Goal: Transaction & Acquisition: Purchase product/service

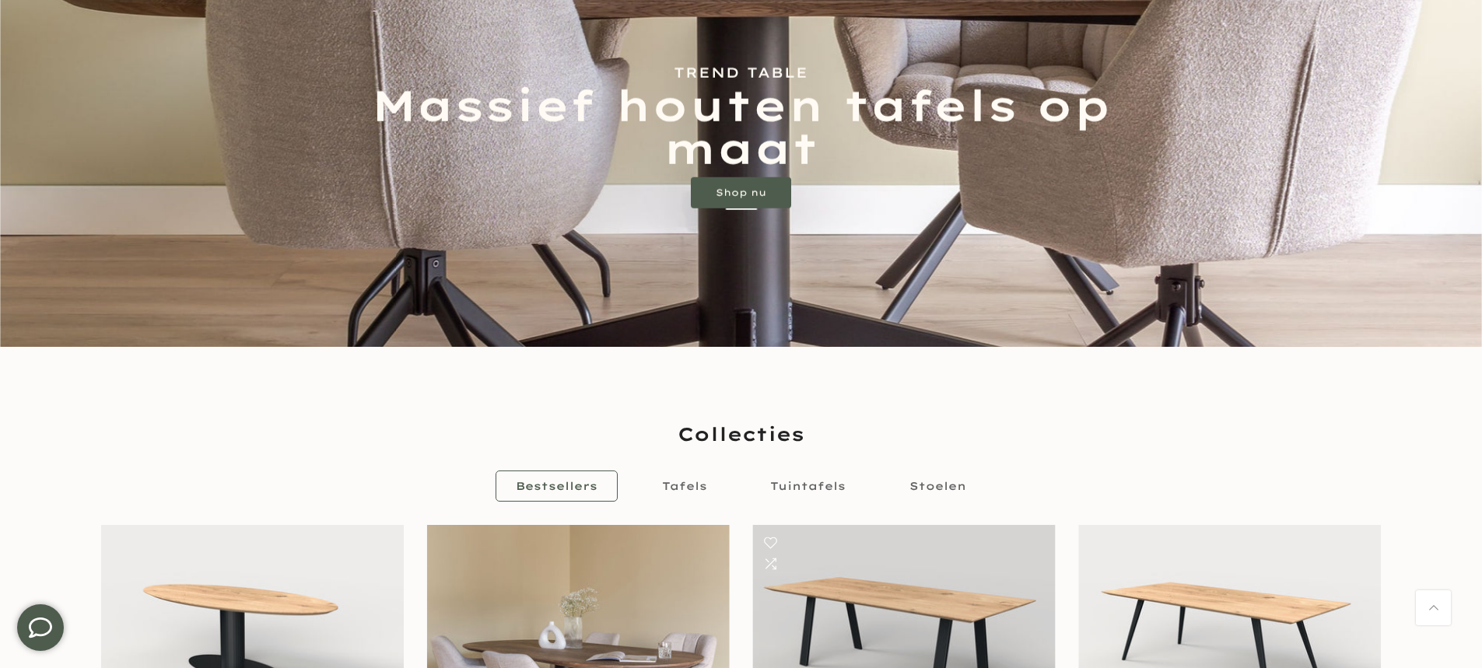
scroll to position [467, 0]
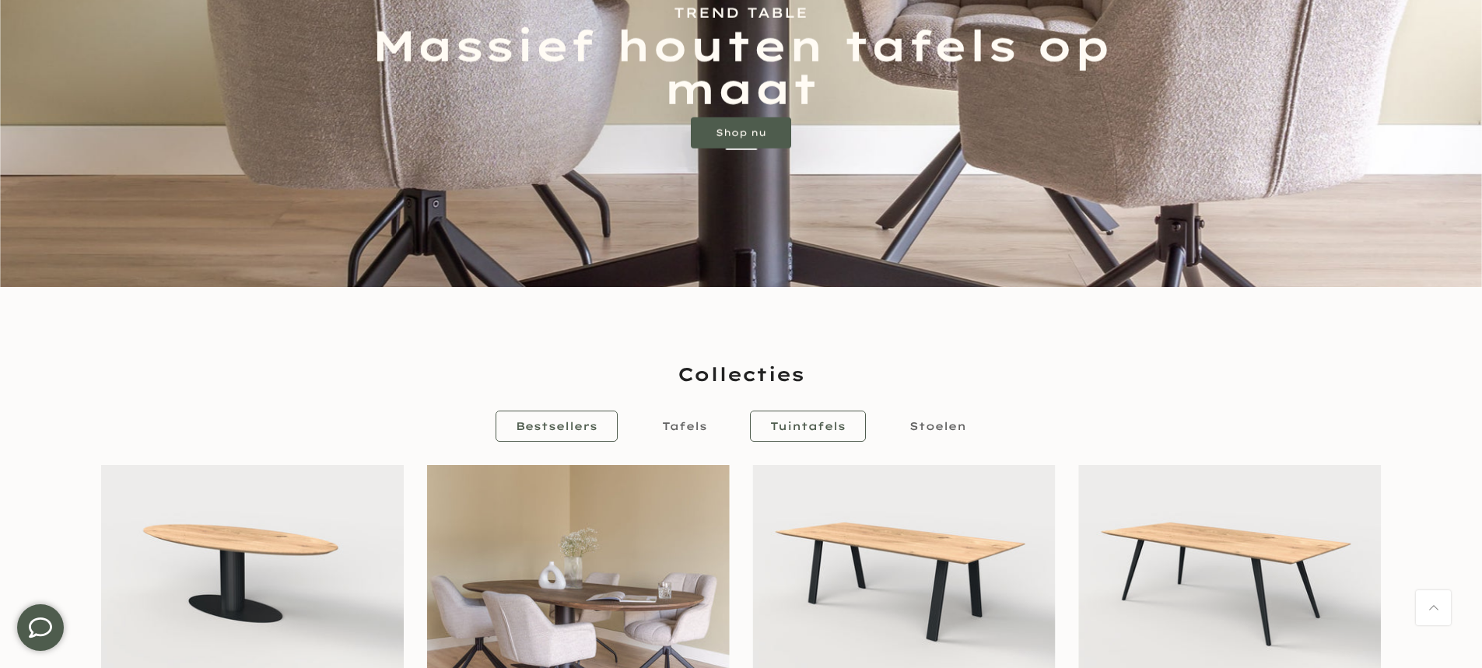
click at [799, 419] on span "Tuintafels" at bounding box center [807, 426] width 75 height 14
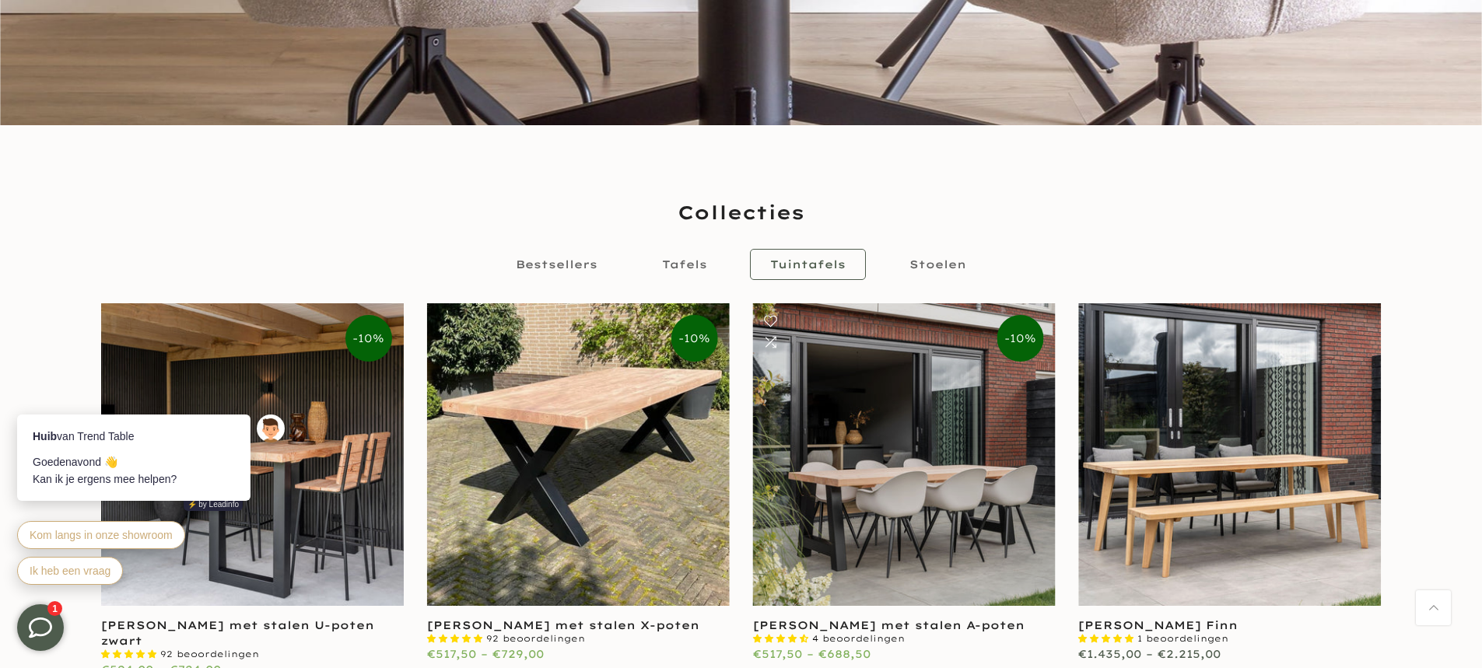
scroll to position [730, 0]
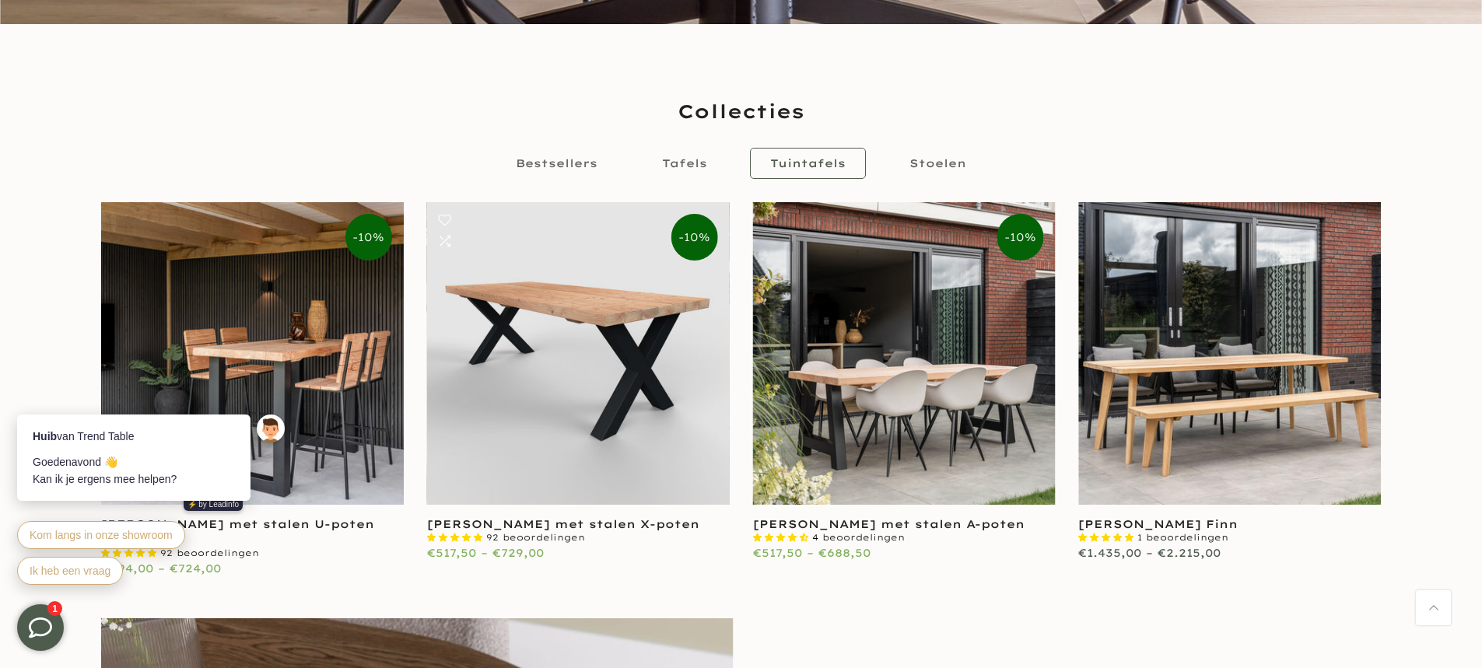
click at [556, 391] on link at bounding box center [578, 353] width 303 height 303
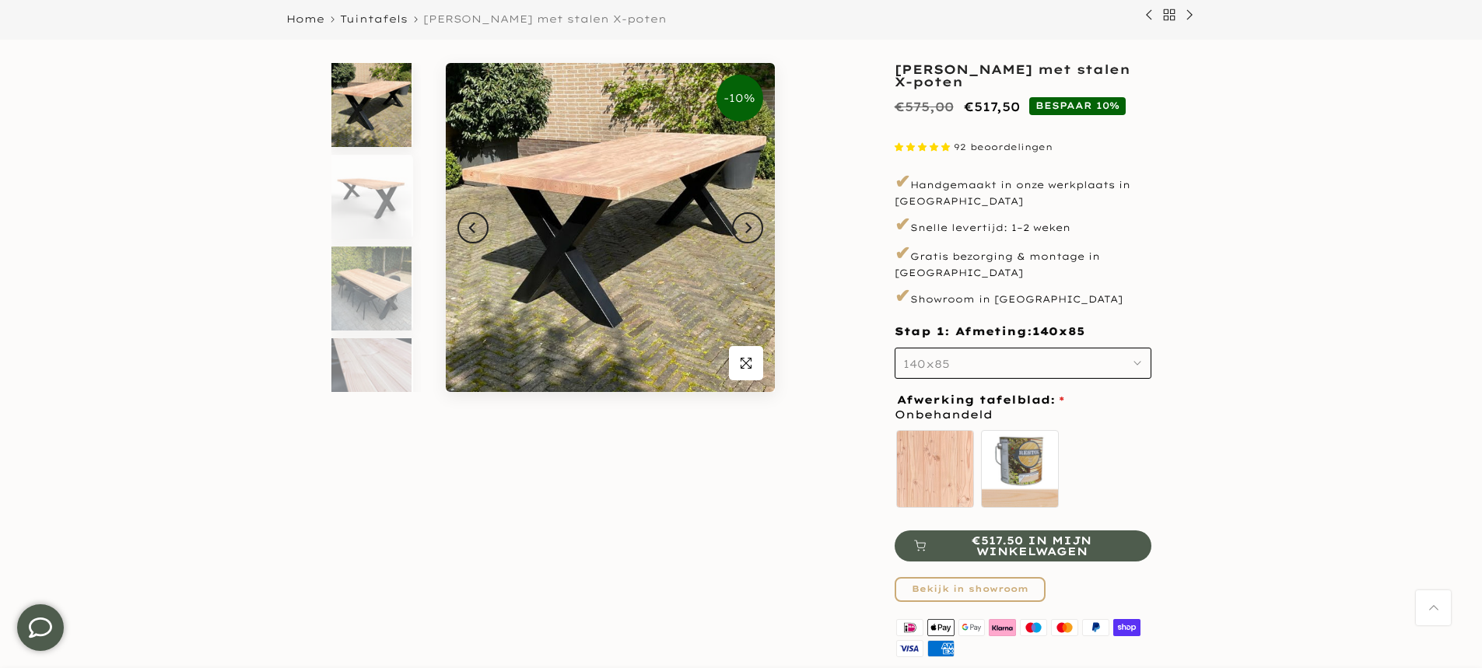
scroll to position [156, 0]
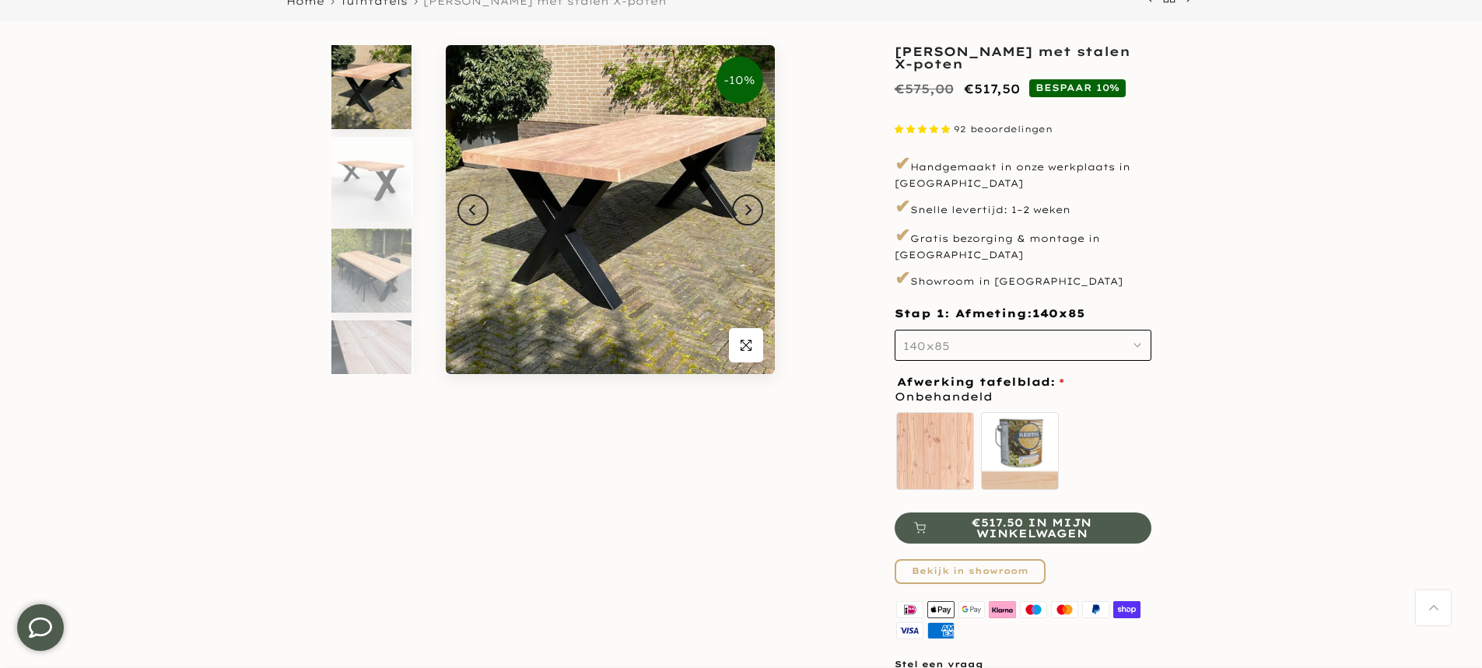
click at [1134, 342] on icon "button" at bounding box center [1138, 346] width 8 height 8
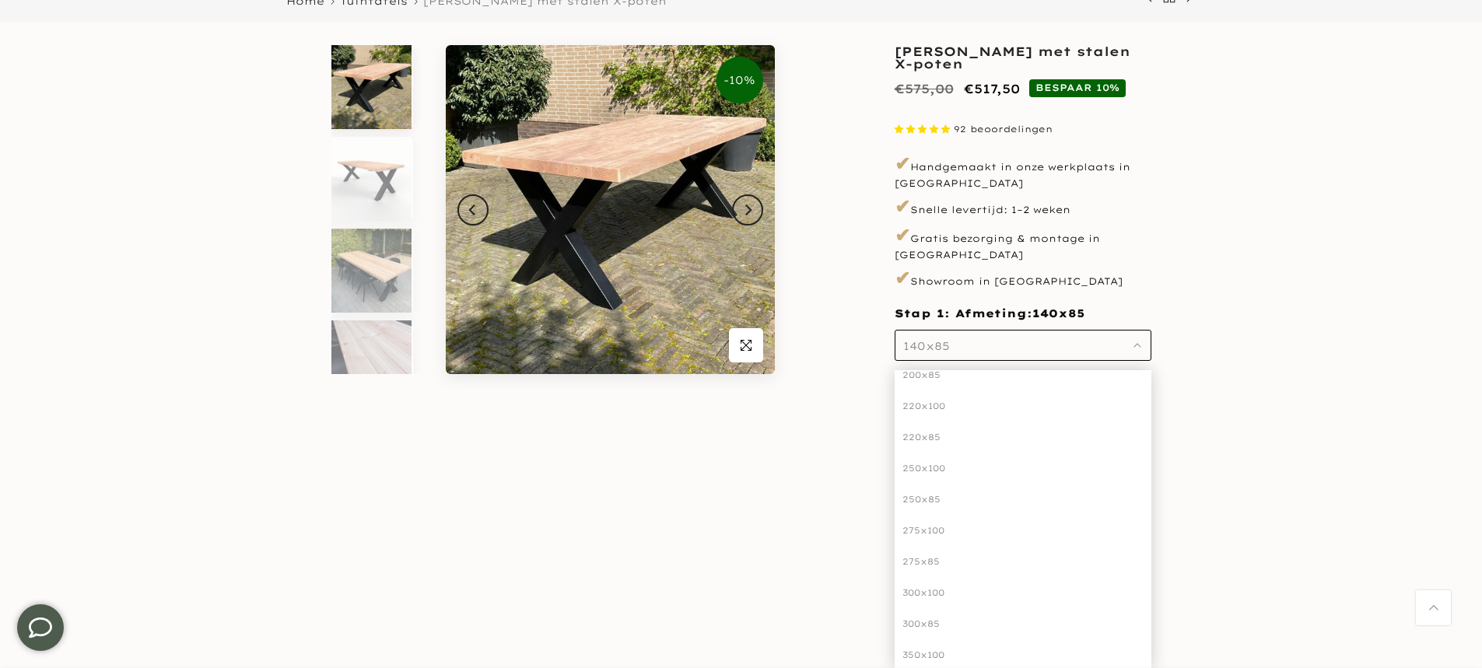
scroll to position [253, 0]
click at [916, 565] on div "300x100" at bounding box center [1023, 580] width 257 height 31
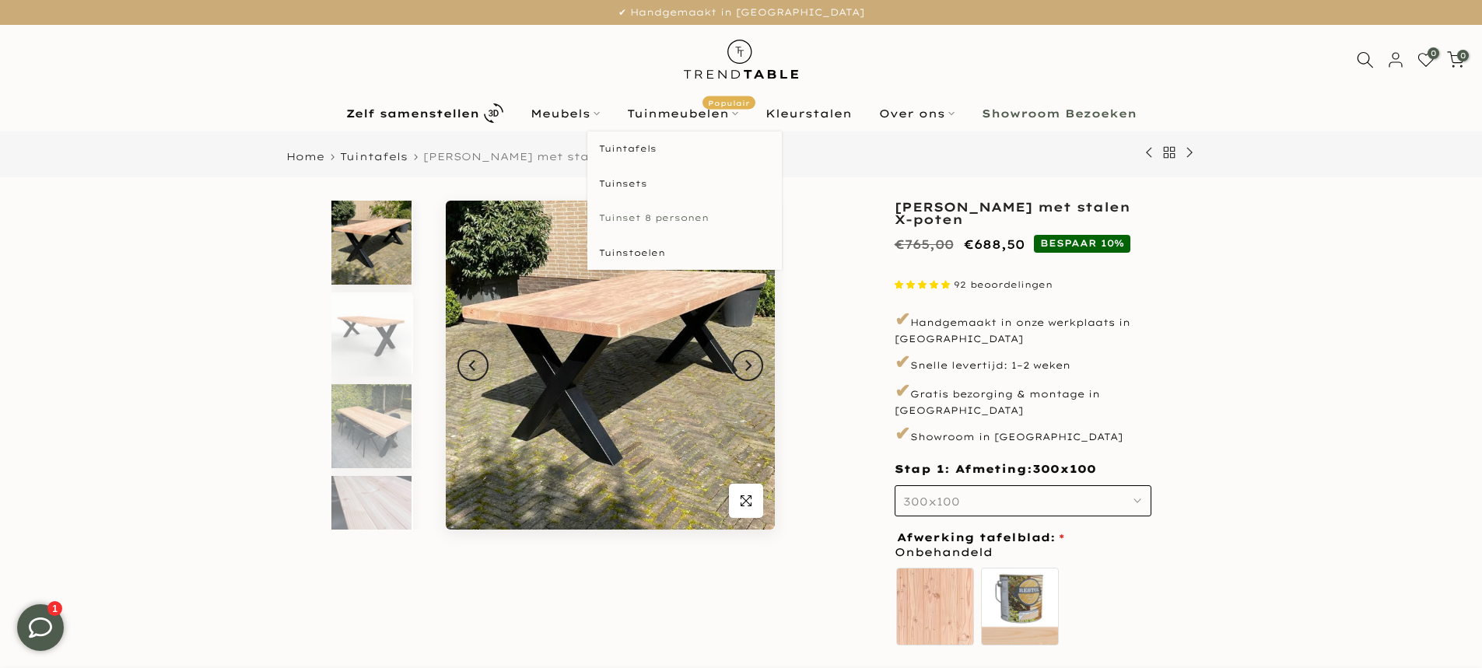
click at [679, 218] on link "Tuinset 8 personen" at bounding box center [684, 218] width 195 height 35
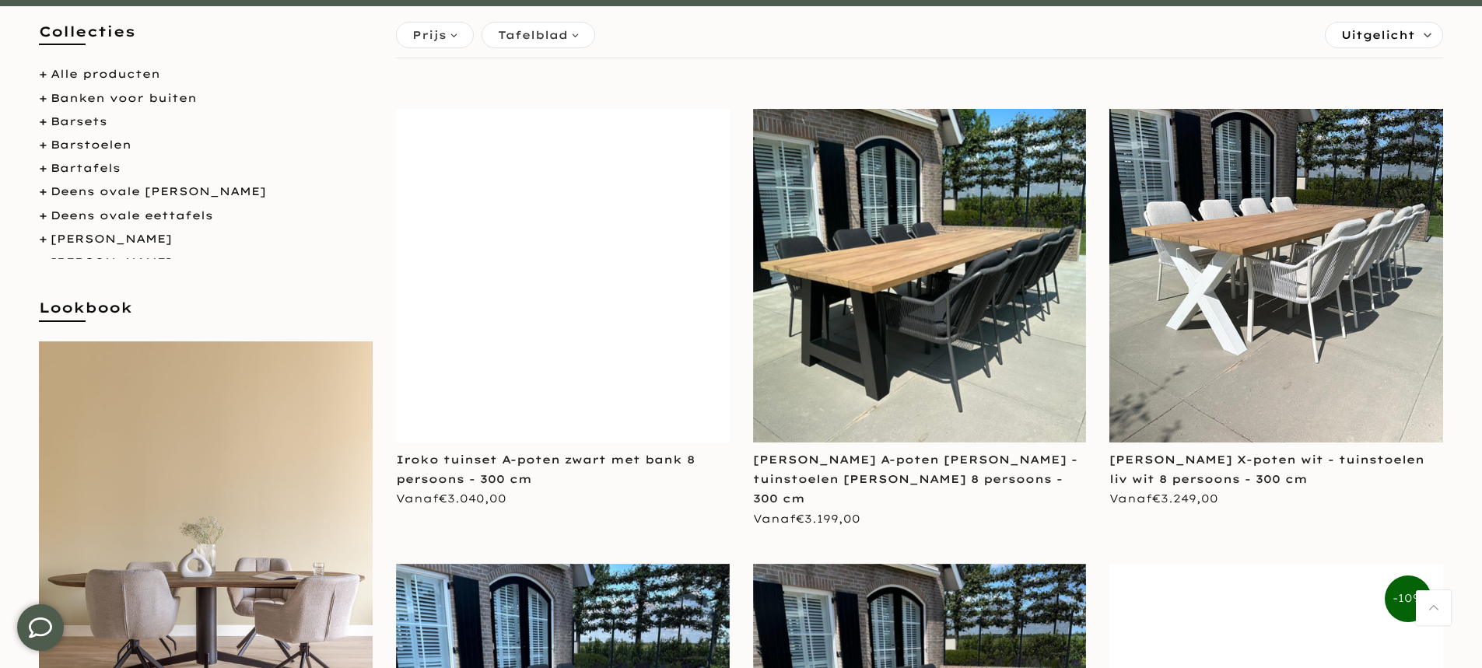
scroll to position [311, 0]
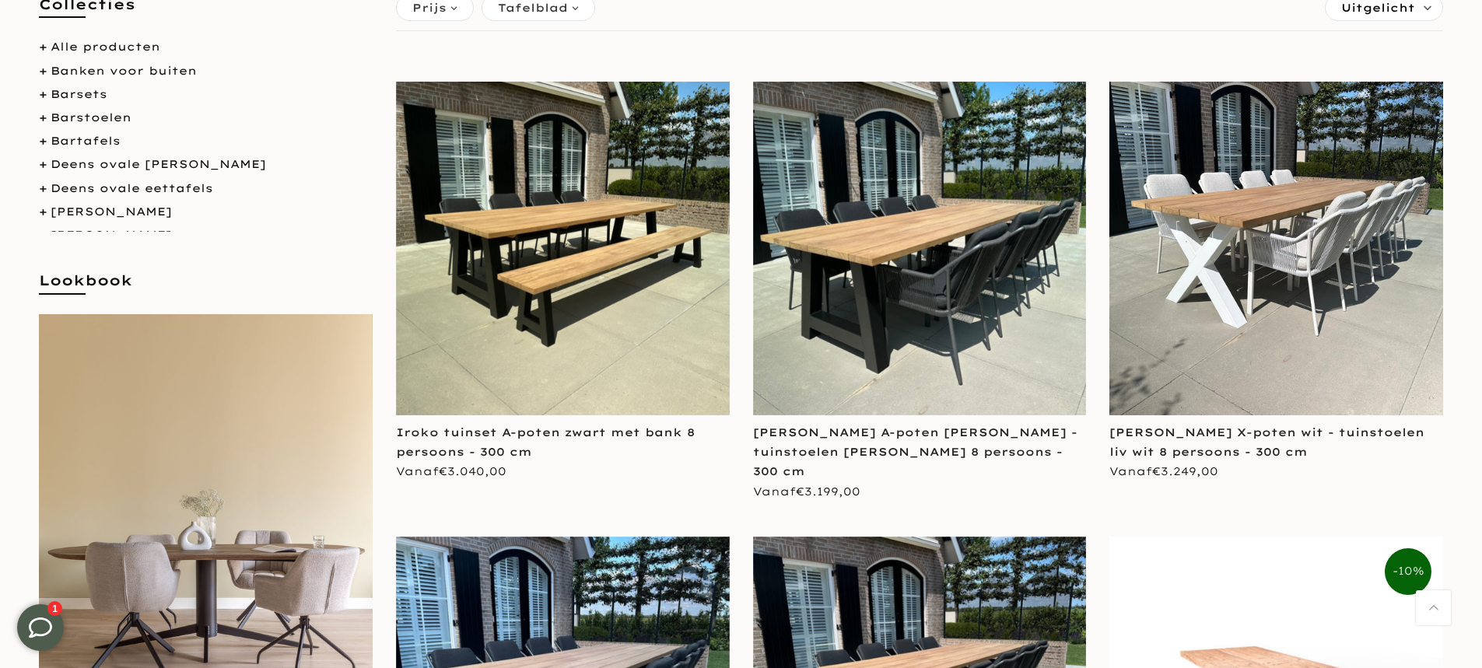
click at [902, 265] on img at bounding box center [920, 249] width 334 height 334
